Goal: Task Accomplishment & Management: Use online tool/utility

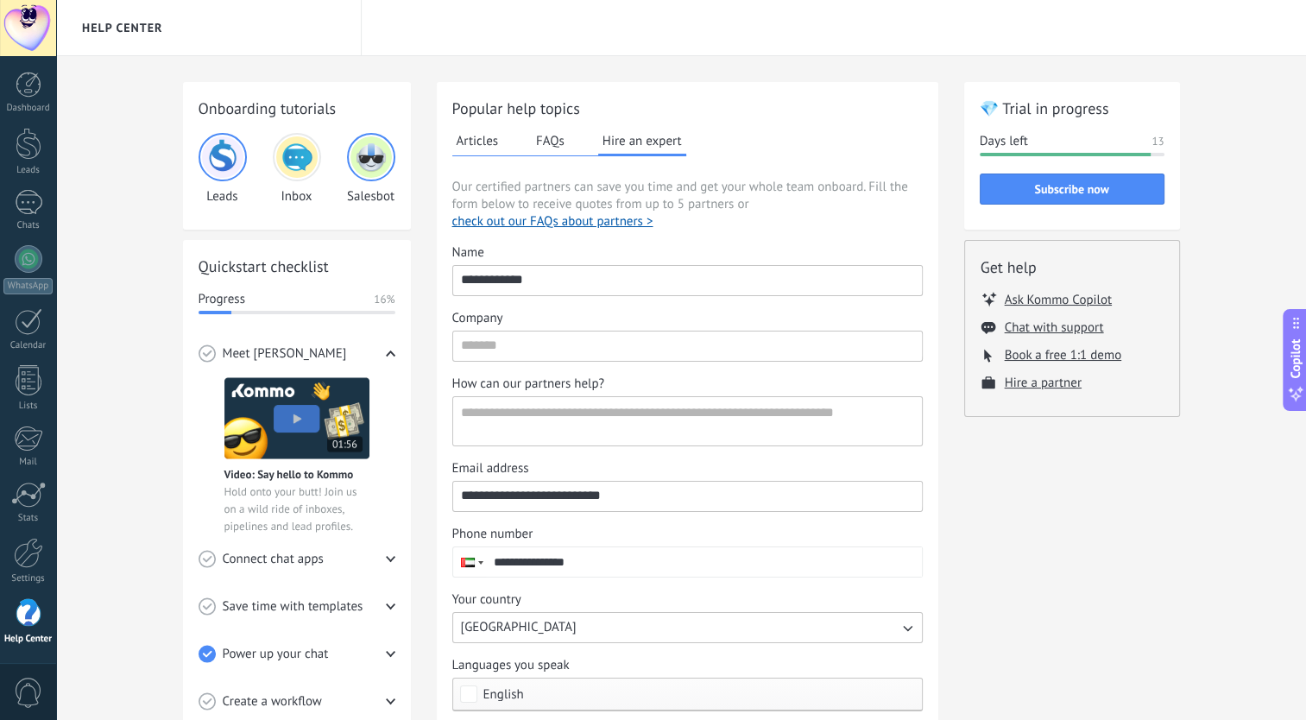
click at [270, 564] on span "Connect chat apps" at bounding box center [273, 559] width 101 height 17
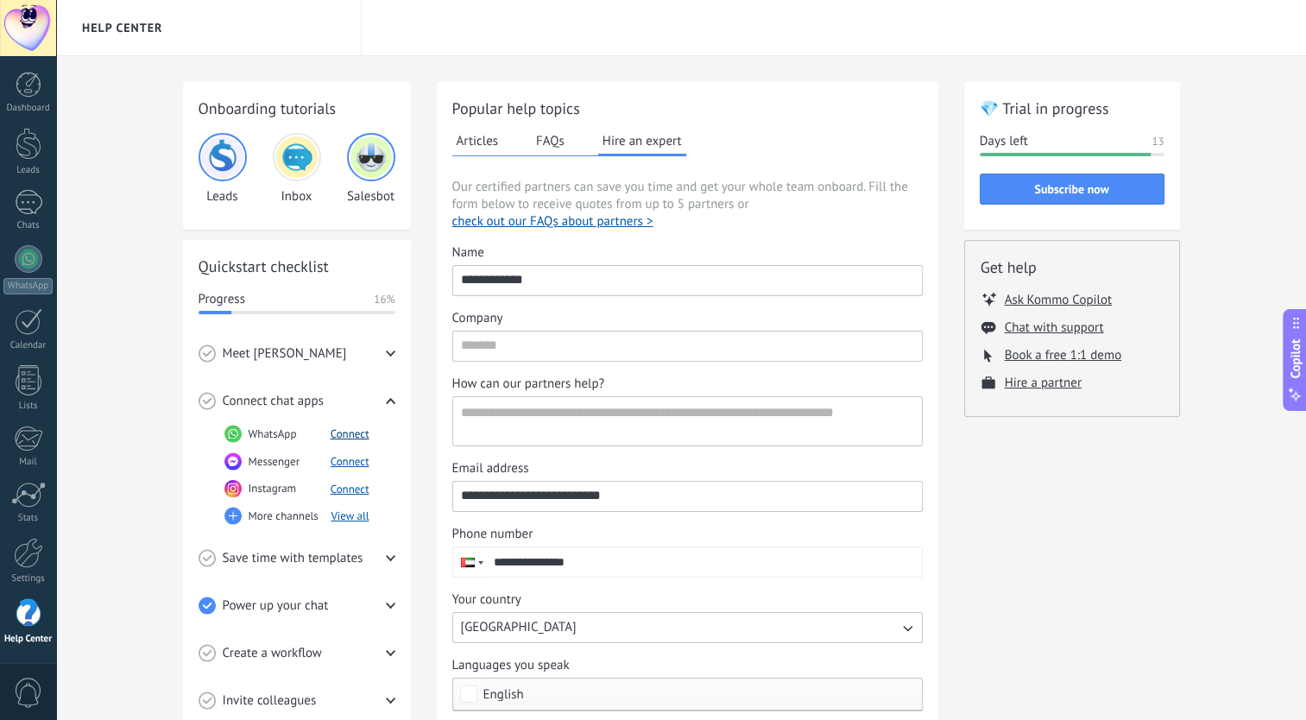
click at [342, 429] on button "Connect" at bounding box center [350, 433] width 39 height 15
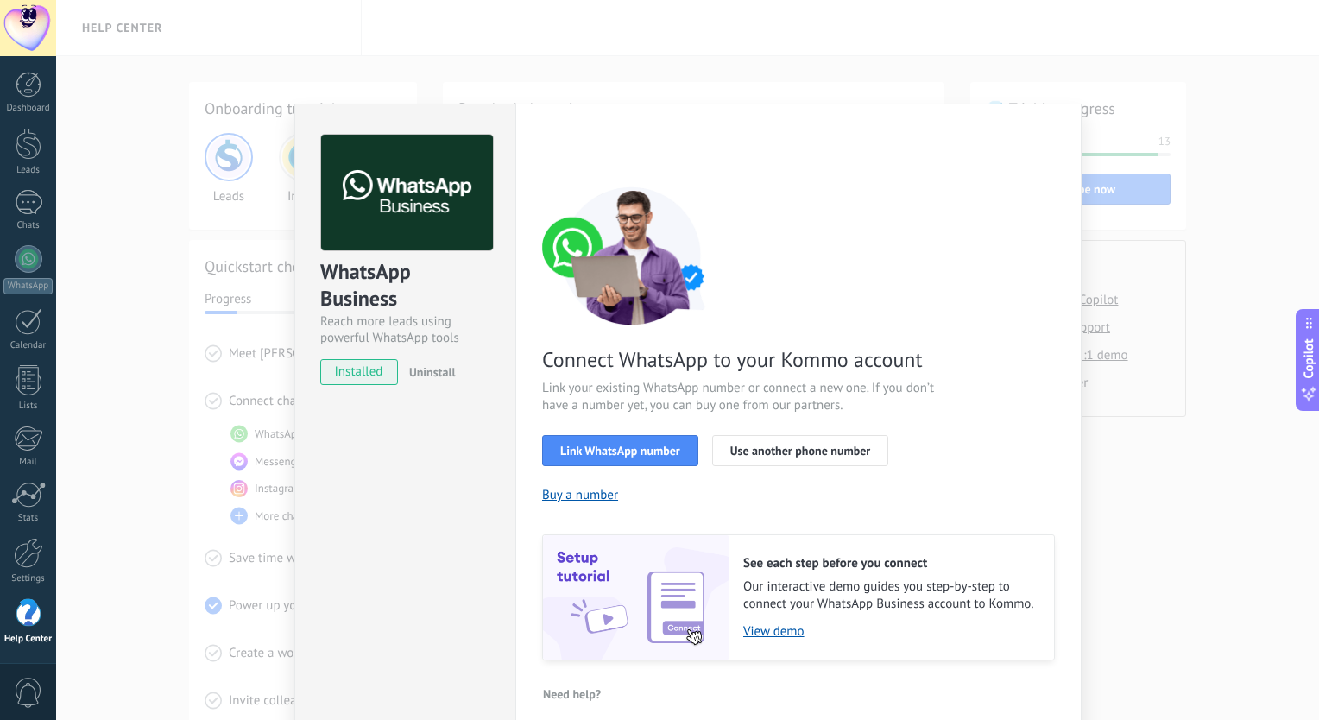
scroll to position [16, 0]
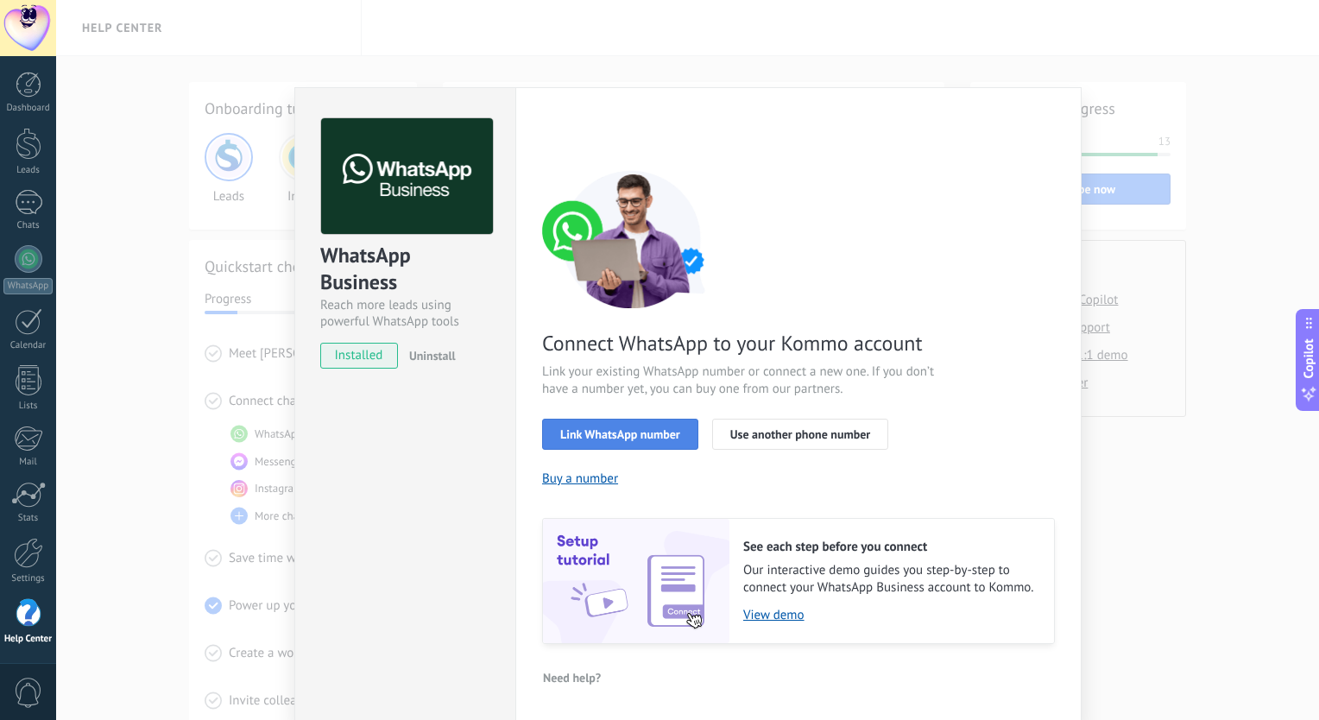
click at [593, 434] on span "Link WhatsApp number" at bounding box center [620, 434] width 120 height 12
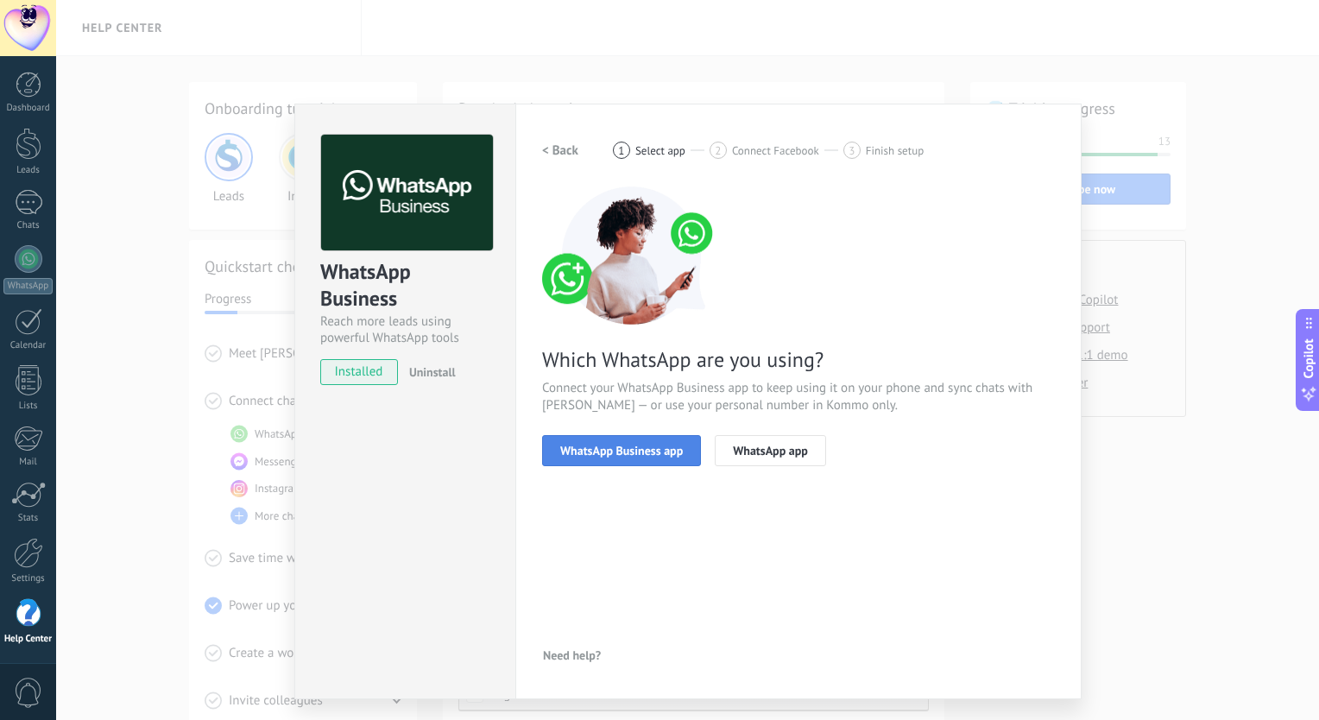
click at [598, 457] on button "WhatsApp Business app" at bounding box center [621, 450] width 159 height 31
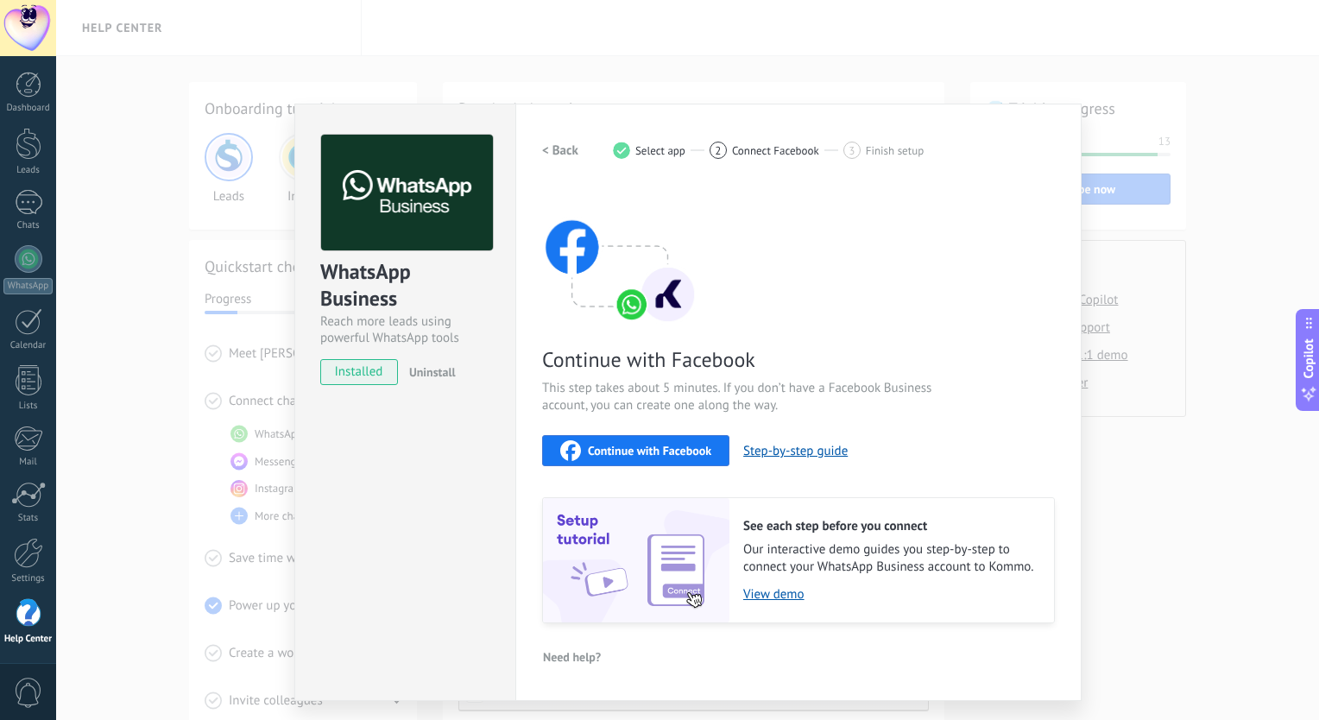
click at [682, 461] on button "Continue with Facebook" at bounding box center [635, 450] width 187 height 31
